Goal: Navigation & Orientation: Find specific page/section

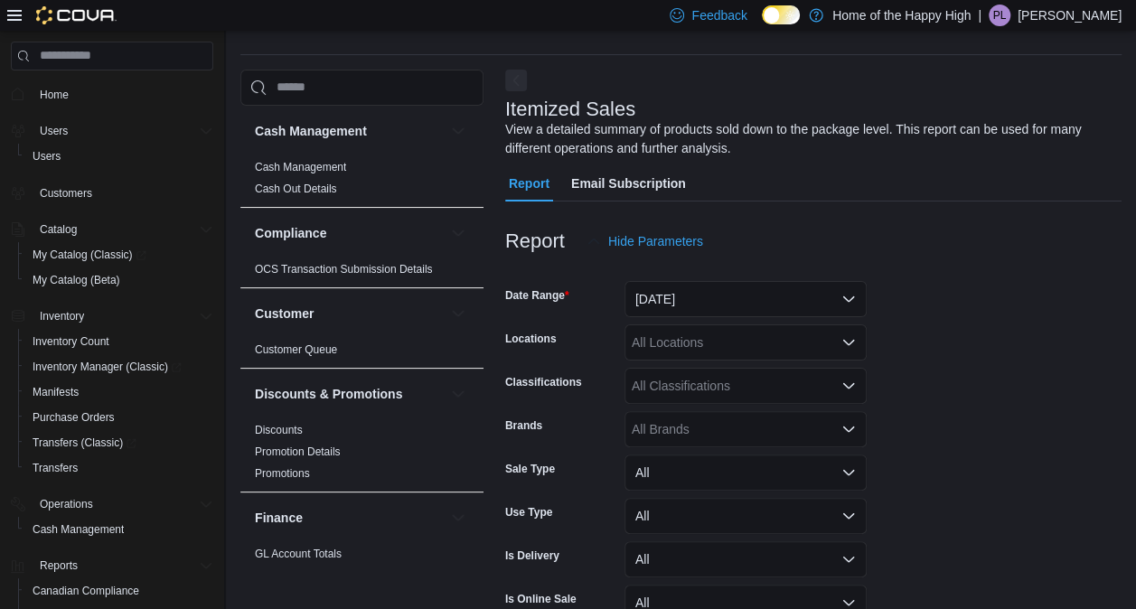
scroll to position [61, 0]
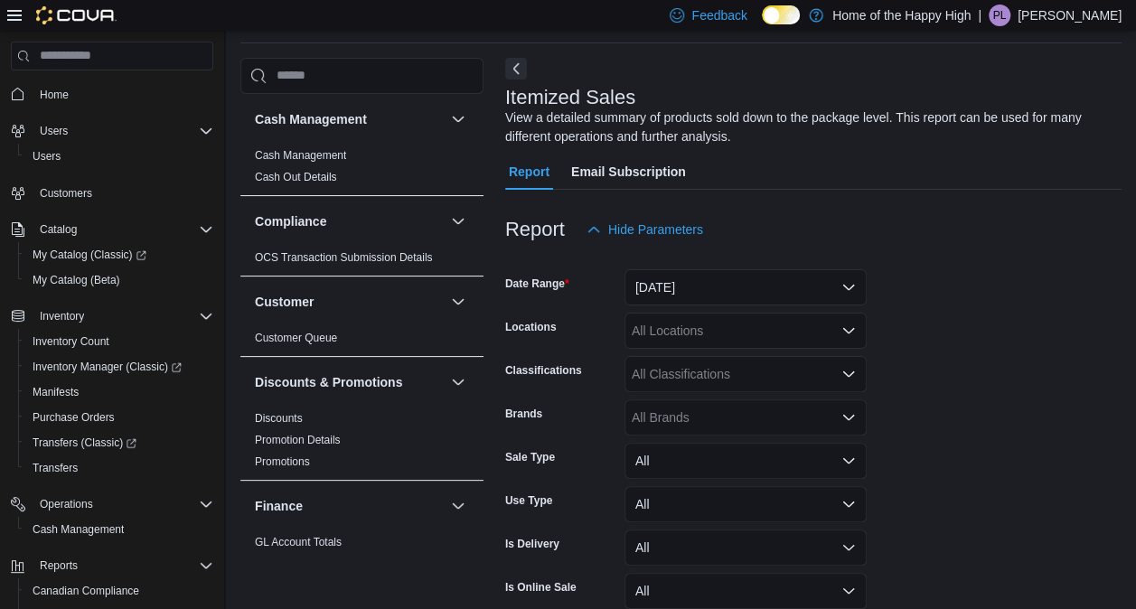
click at [91, 95] on span "Home" at bounding box center [123, 94] width 181 height 23
